Goal: Find contact information: Find contact information

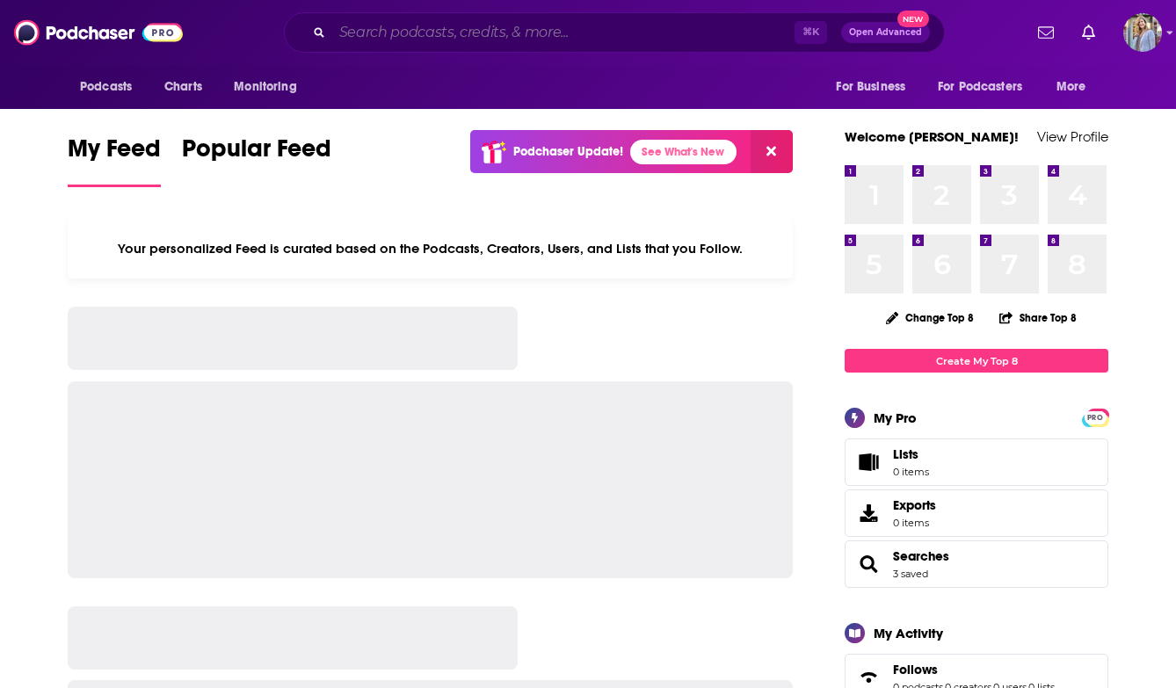
click at [338, 35] on input "Search podcasts, credits, & more..." at bounding box center [563, 32] width 462 height 28
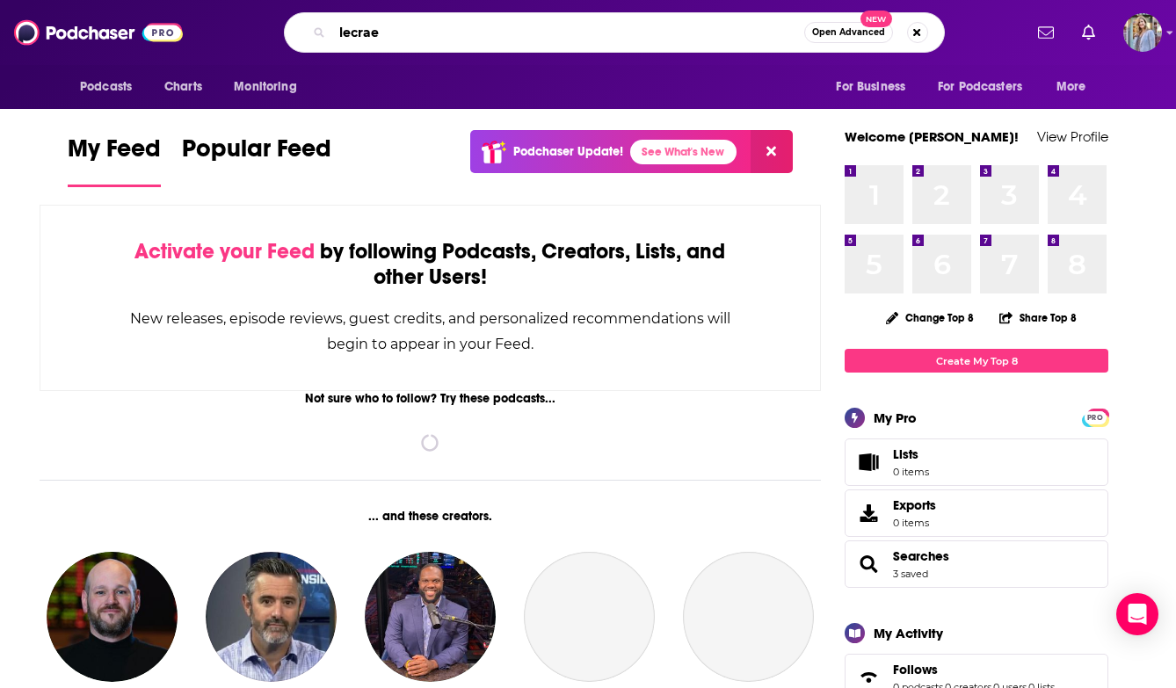
type input "lecrae"
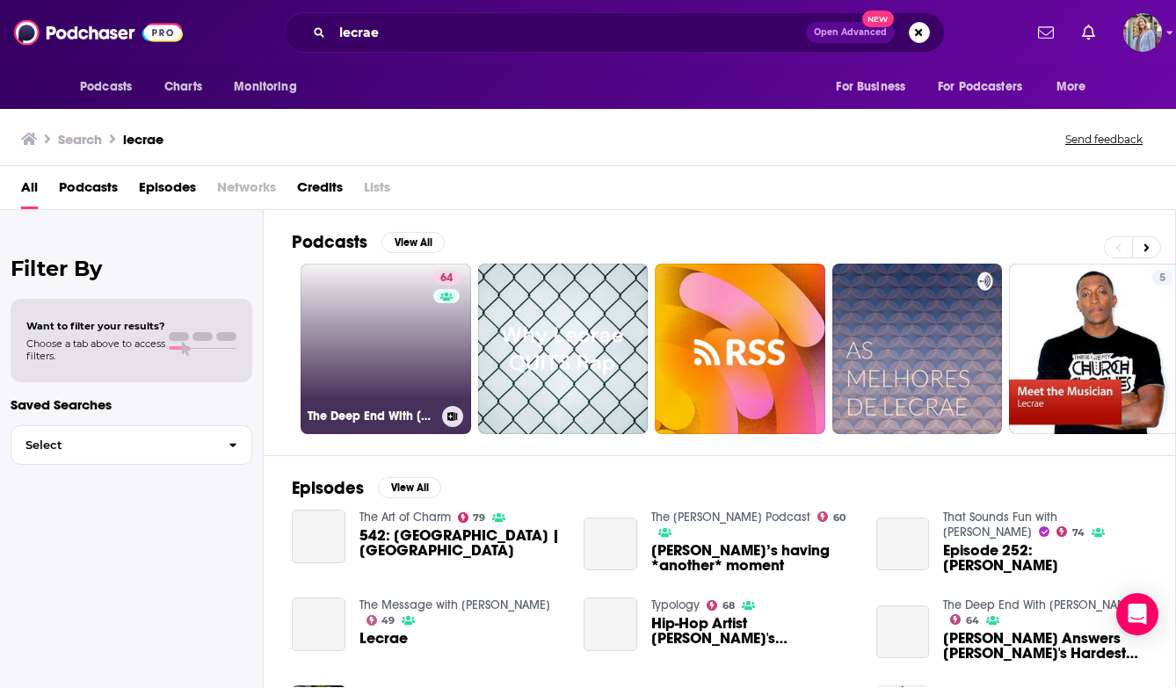
click at [356, 386] on link "64 The Deep End With [PERSON_NAME]" at bounding box center [386, 349] width 171 height 171
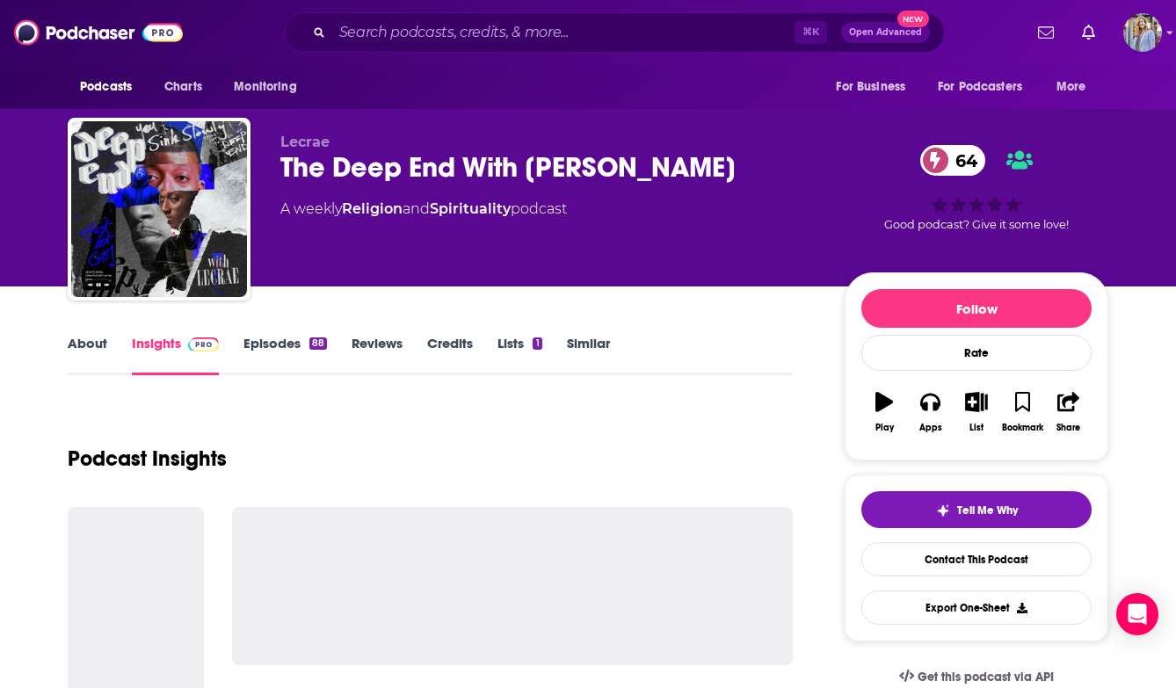
click at [288, 343] on link "Episodes 88" at bounding box center [284, 355] width 83 height 40
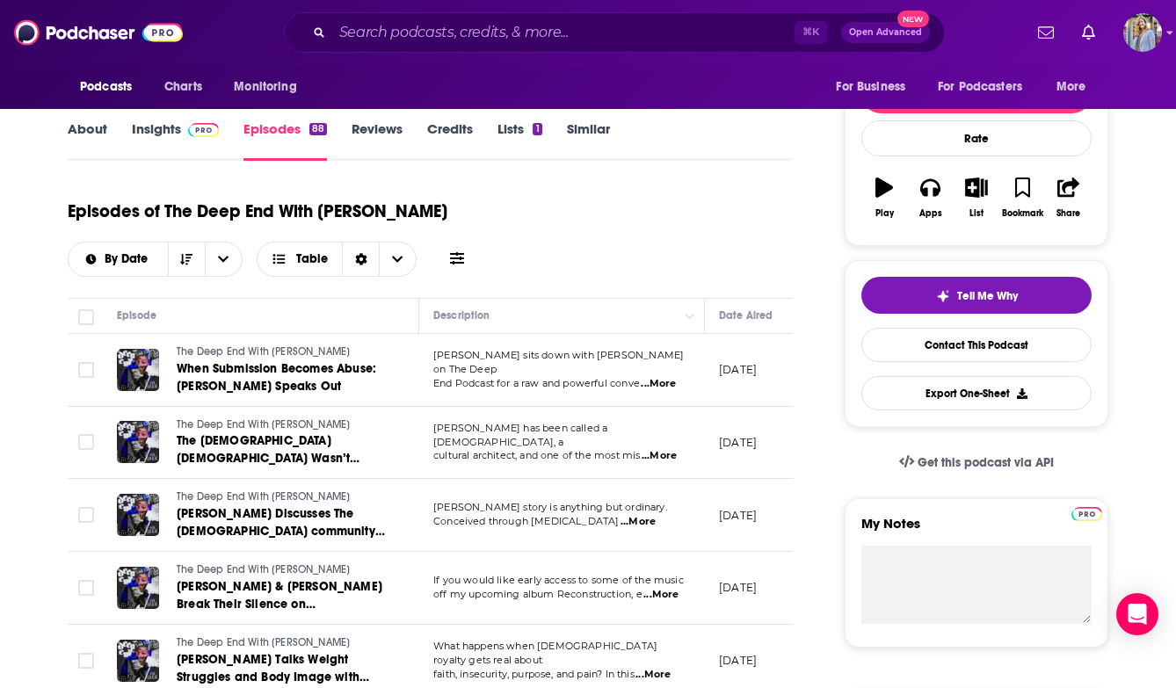
scroll to position [33, 0]
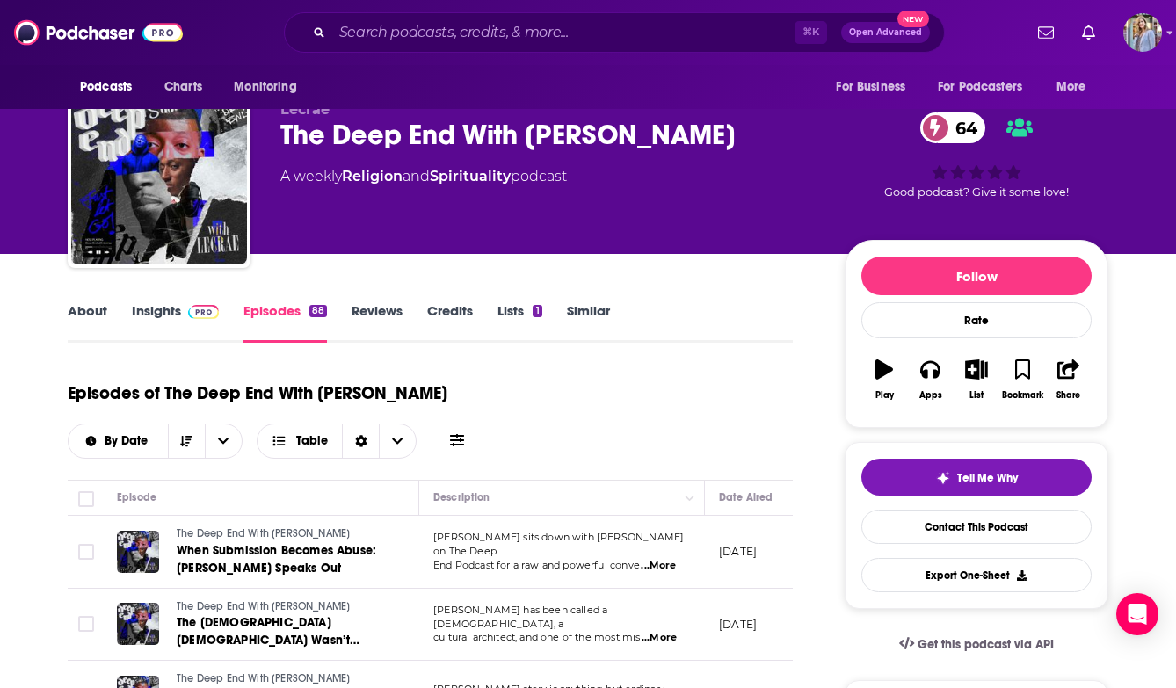
click at [163, 311] on link "Insights" at bounding box center [175, 322] width 87 height 40
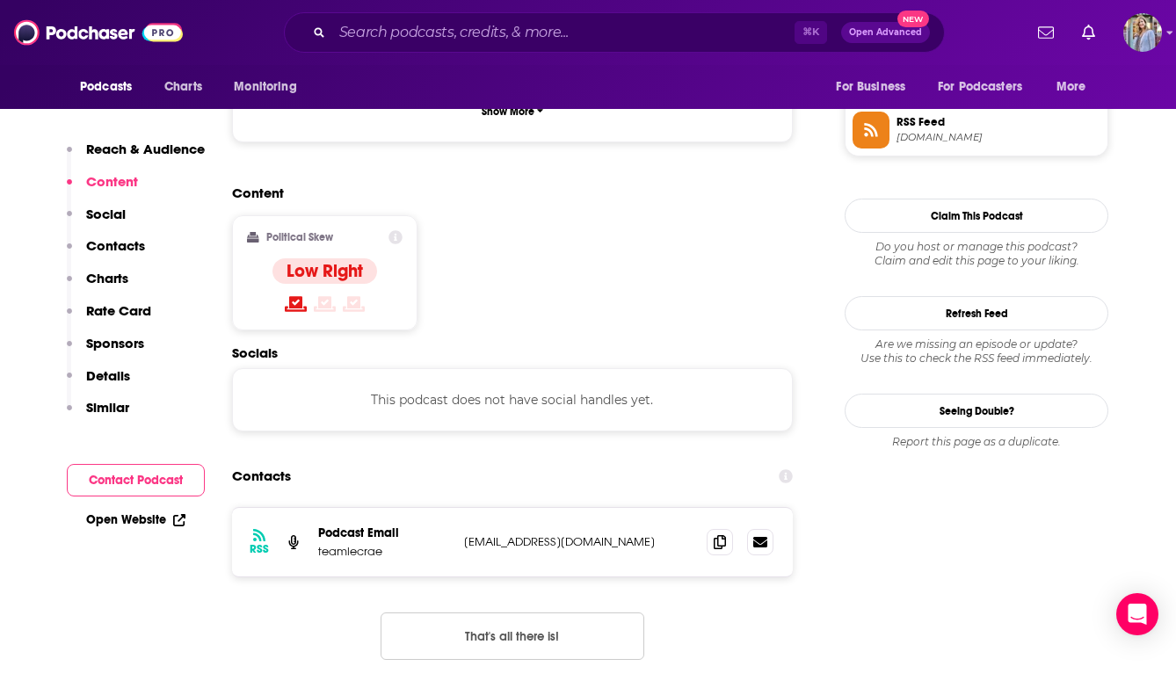
scroll to position [1302, 0]
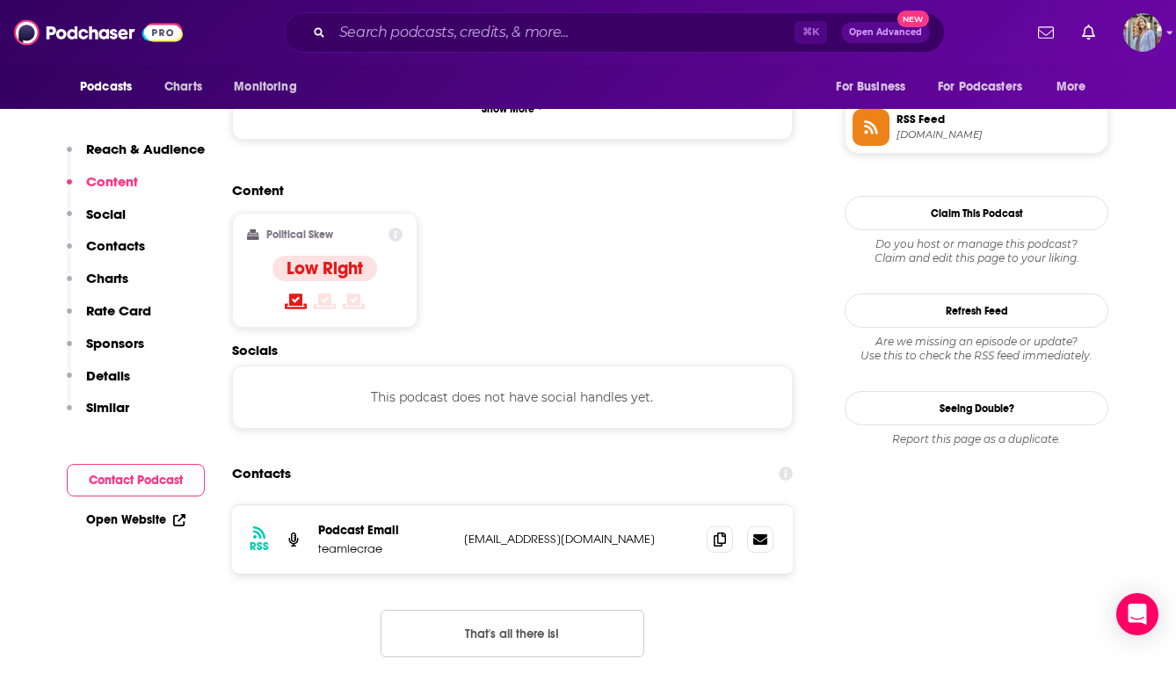
click at [522, 532] on p "[EMAIL_ADDRESS][DOMAIN_NAME]" at bounding box center [578, 539] width 229 height 15
click at [762, 534] on icon at bounding box center [760, 539] width 14 height 11
